Goal: Information Seeking & Learning: Learn about a topic

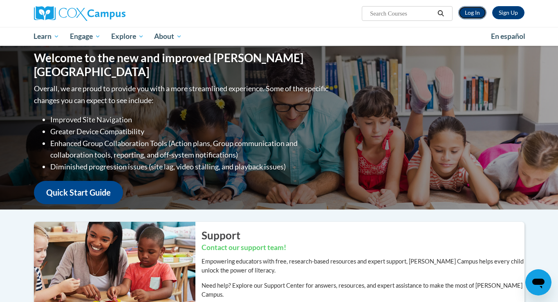
click at [473, 10] on link "Log In" at bounding box center [472, 12] width 28 height 13
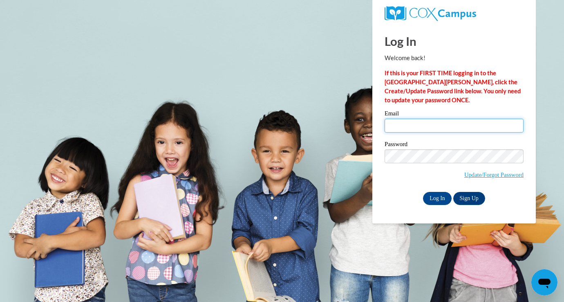
click at [459, 122] on input "Email" at bounding box center [454, 126] width 139 height 14
type input "feliciaziegmann1990@gmail.com"
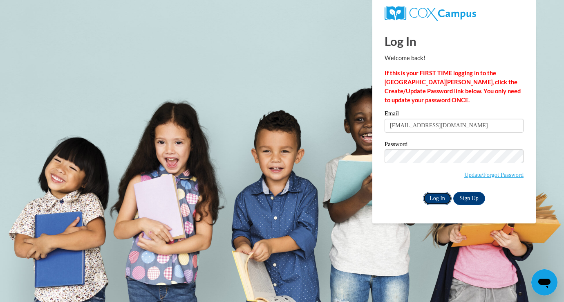
click at [428, 195] on input "Log In" at bounding box center [437, 198] width 29 height 13
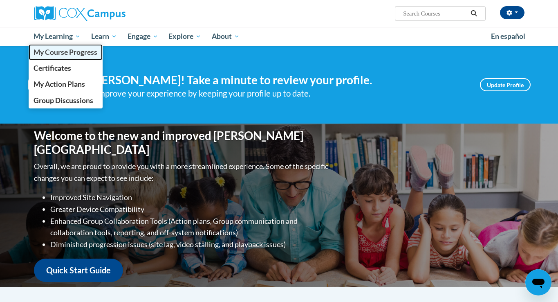
click at [43, 52] on span "My Course Progress" at bounding box center [66, 52] width 64 height 9
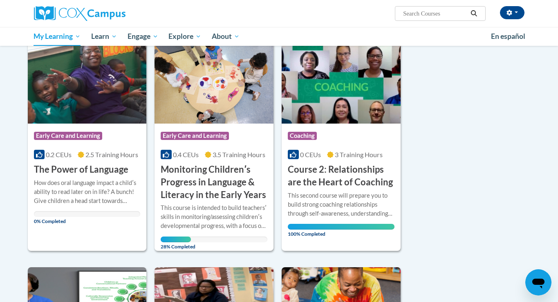
scroll to position [110, 0]
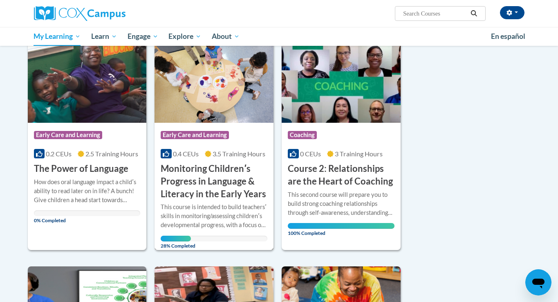
click at [224, 81] on img at bounding box center [213, 80] width 119 height 83
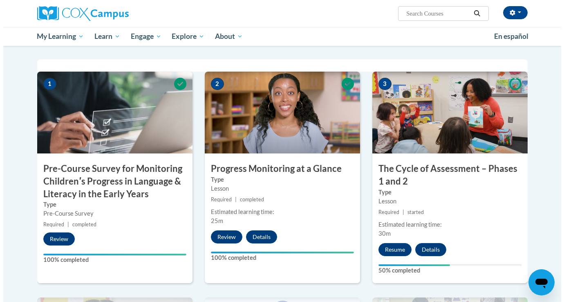
scroll to position [272, 0]
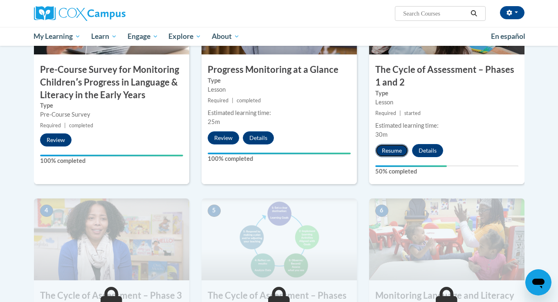
click at [390, 149] on button "Resume" at bounding box center [391, 150] width 33 height 13
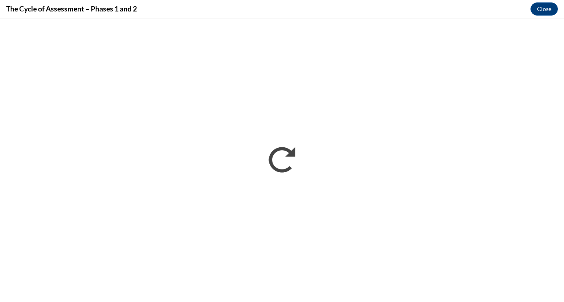
scroll to position [0, 0]
